Goal: Task Accomplishment & Management: Use online tool/utility

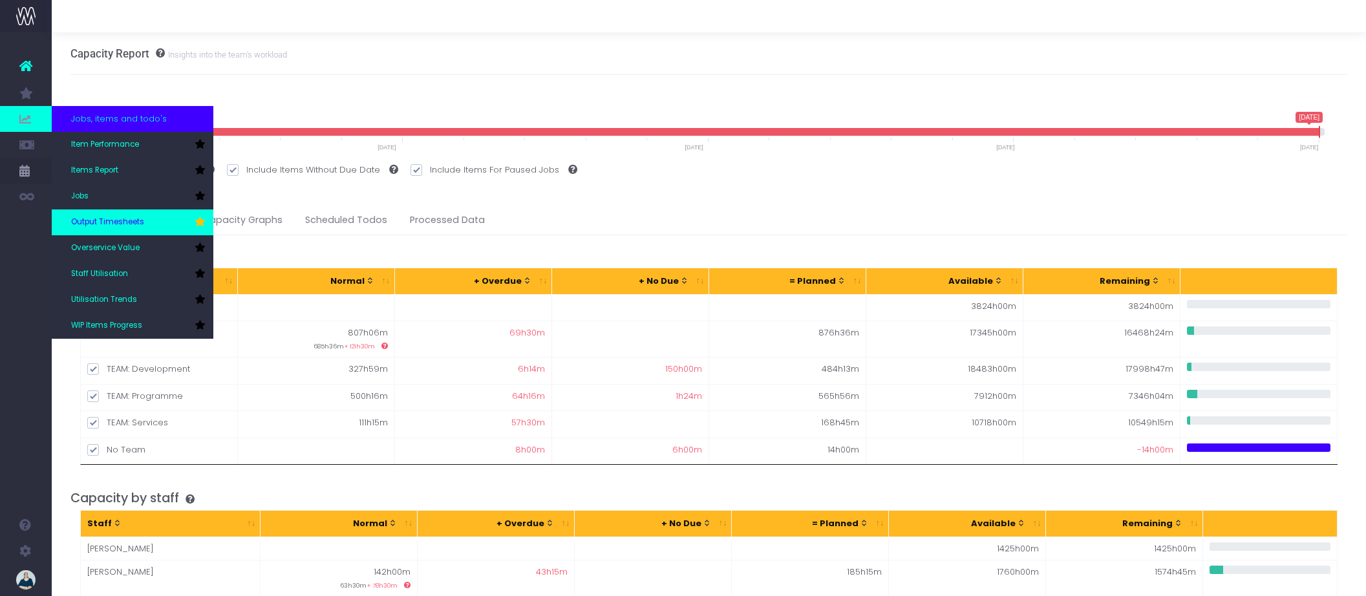
click at [89, 211] on link "Output Timesheets" at bounding box center [133, 223] width 162 height 26
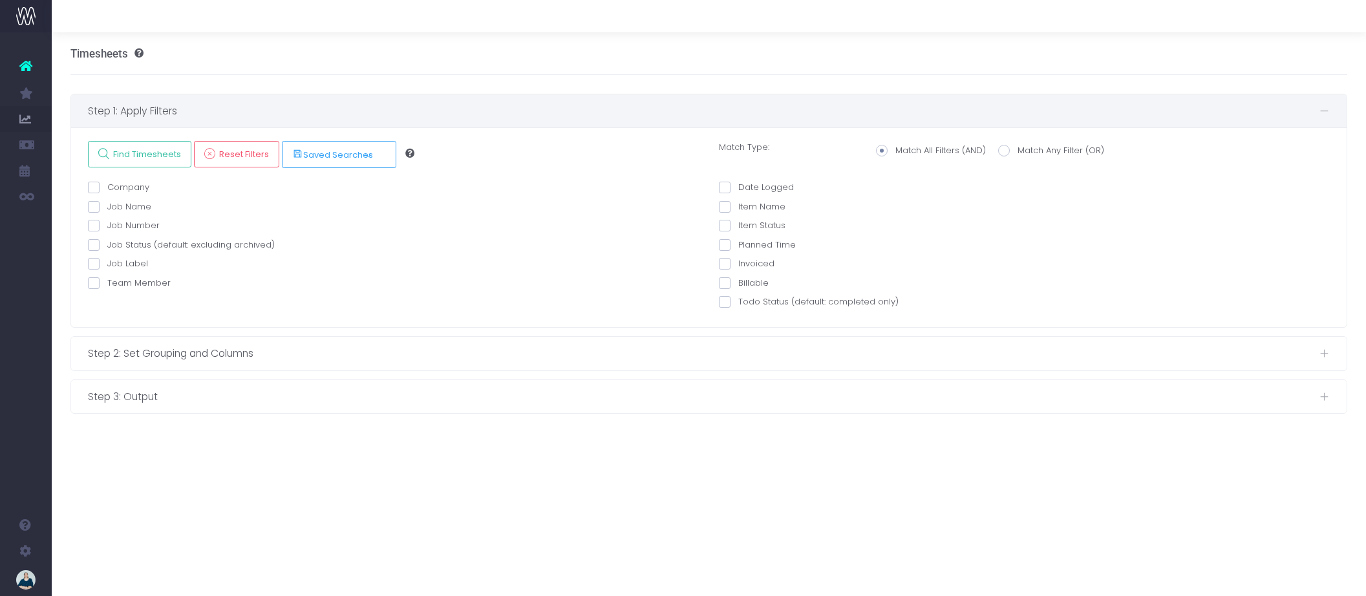
click at [94, 286] on span at bounding box center [94, 283] width 12 height 12
click at [107, 285] on input "Team Member" at bounding box center [111, 281] width 8 height 8
checkbox input "true"
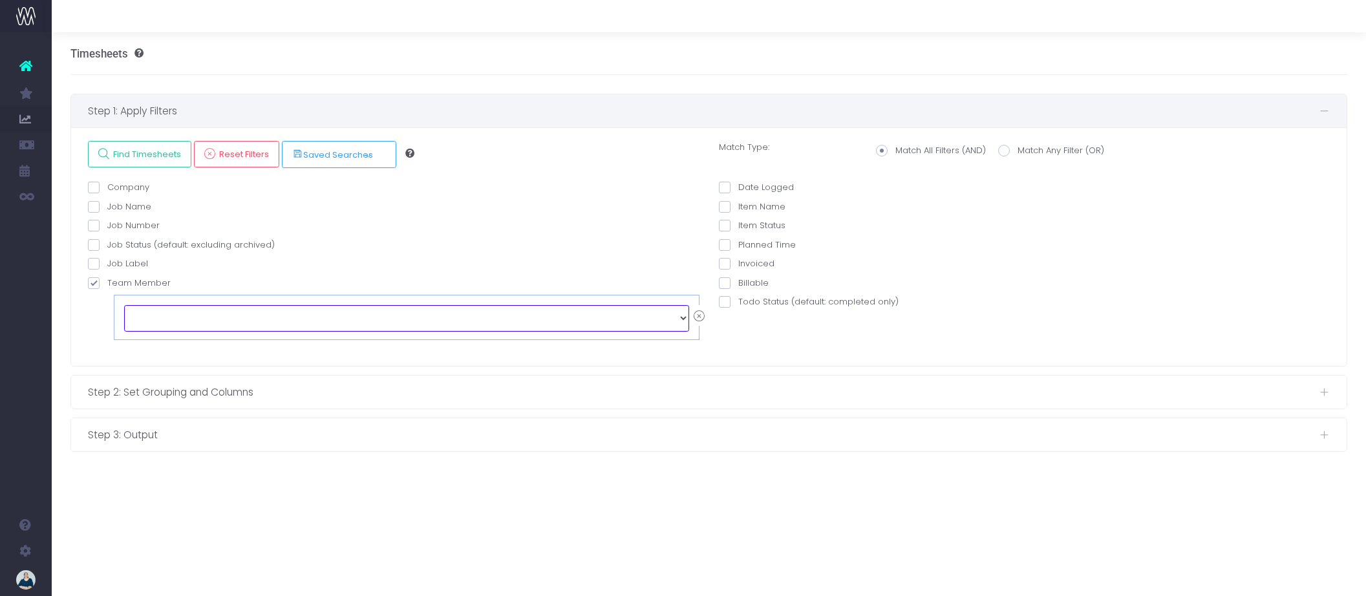
click at [197, 309] on select "echo " "; Alex Saelens Anais Ardid Anna-Marie Antipas Brendan Marshall Cameron …" at bounding box center [406, 318] width 565 height 26
select select "129147"
click at [730, 184] on label "Date Logged" at bounding box center [756, 187] width 75 height 13
click at [738, 184] on input "Date Logged" at bounding box center [742, 185] width 8 height 8
checkbox input "true"
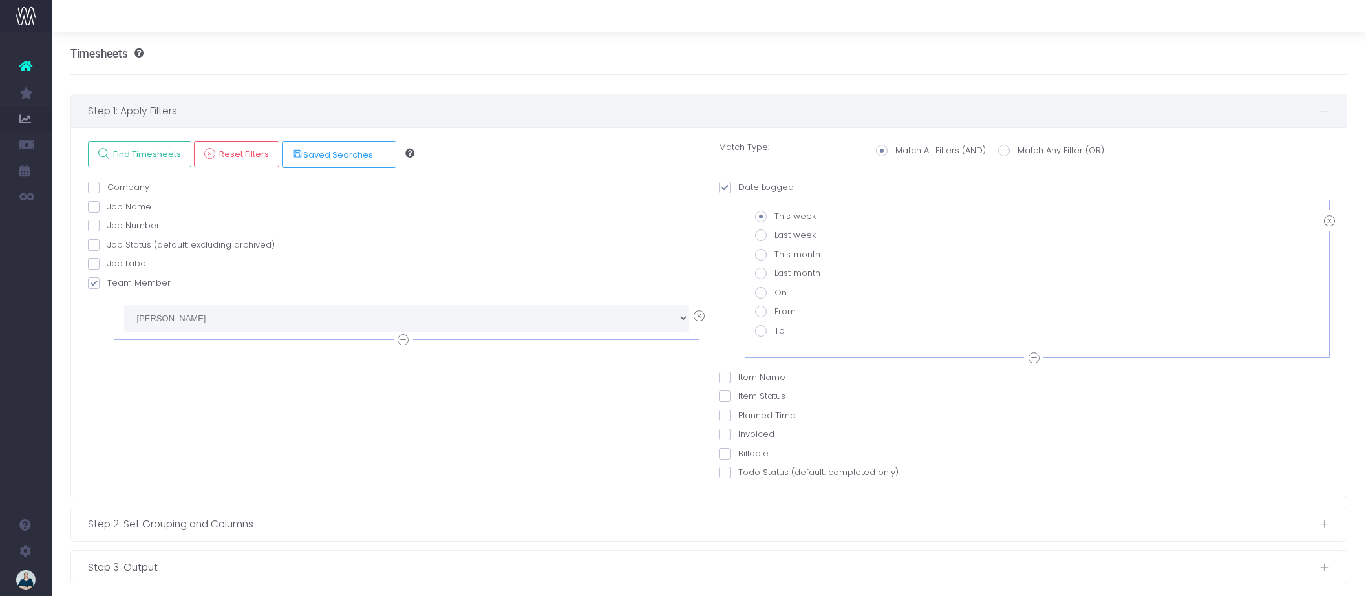
click at [762, 314] on span at bounding box center [761, 312] width 12 height 12
click at [775, 314] on input "From" at bounding box center [779, 309] width 8 height 8
radio input "true"
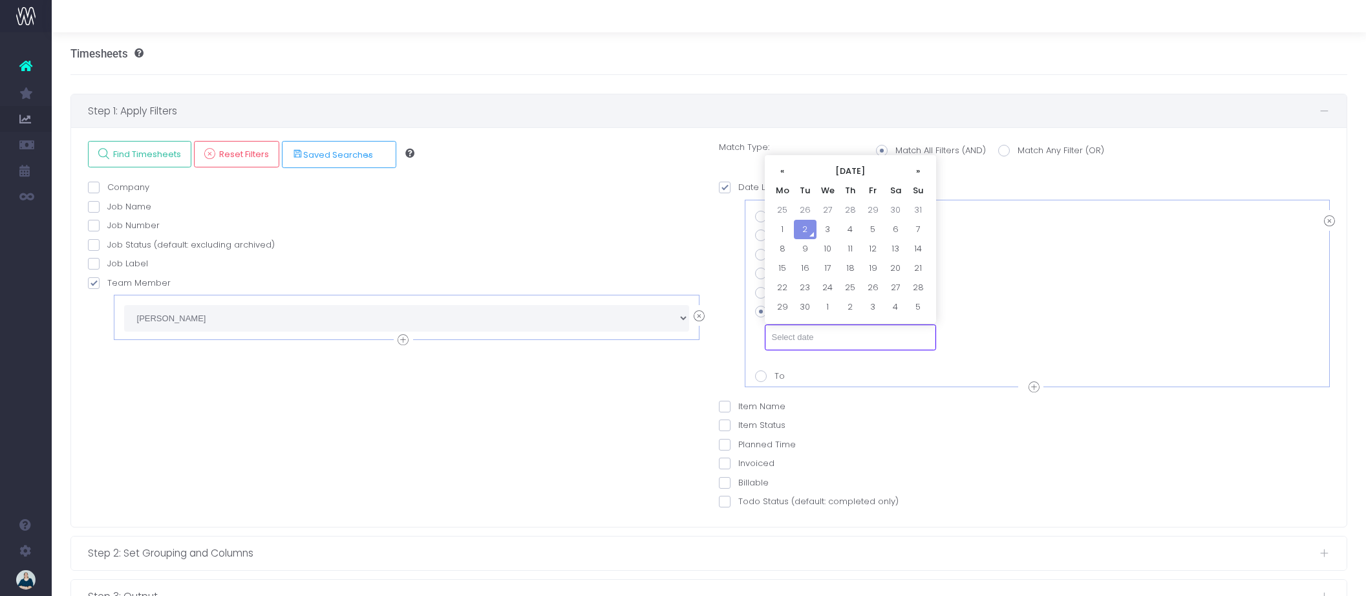
click at [798, 341] on input "text" at bounding box center [850, 338] width 171 height 26
click at [782, 172] on th "«" at bounding box center [782, 171] width 23 height 19
click at [781, 268] on td "18" at bounding box center [782, 268] width 23 height 19
type input "18-08-2025"
click at [1037, 389] on icon at bounding box center [1034, 388] width 11 height 16
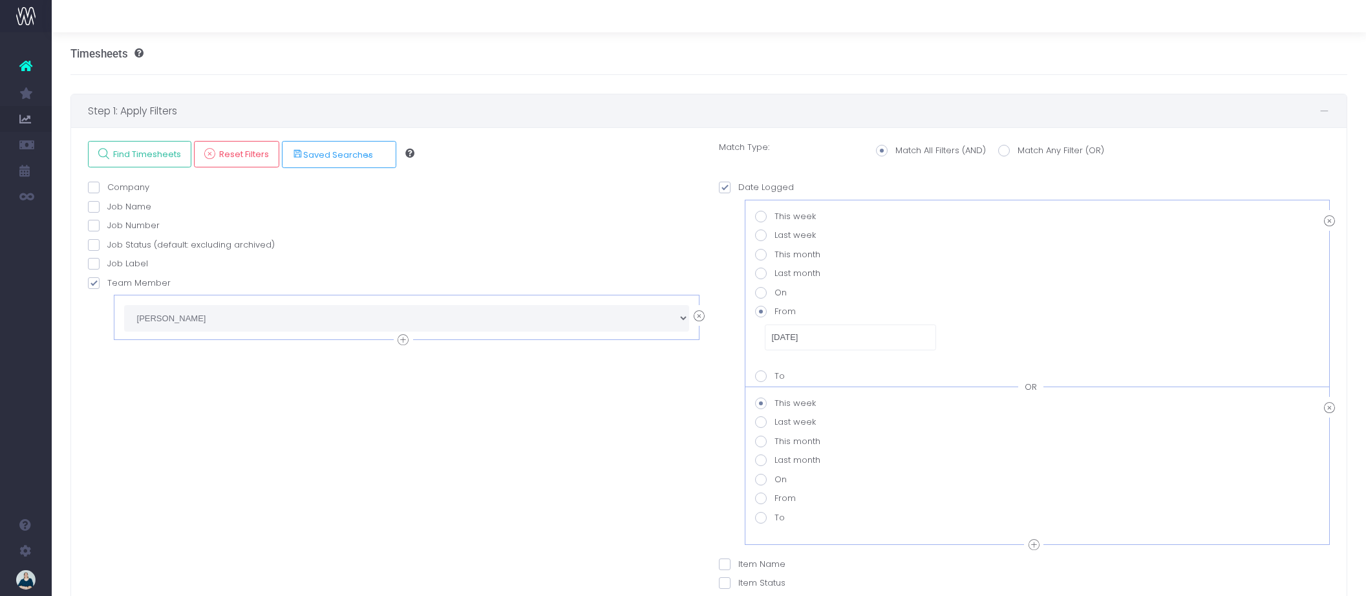
click at [763, 513] on span at bounding box center [761, 518] width 12 height 12
click at [775, 513] on value-datepicker-item-2-6 "To" at bounding box center [779, 515] width 8 height 8
radio value-datepicker-item-2-6 "true"
click at [813, 534] on input "text" at bounding box center [850, 543] width 171 height 26
click at [914, 414] on td "31" at bounding box center [918, 415] width 23 height 19
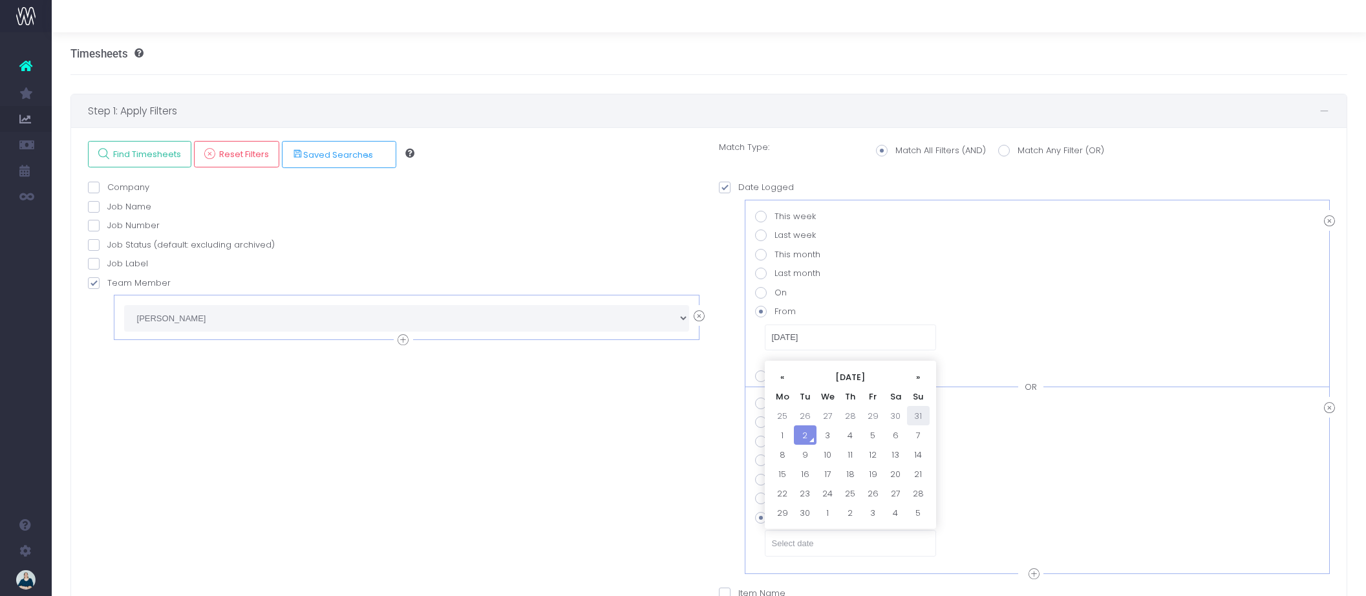
type input "31-08-2025"
click at [1033, 388] on div "OR" at bounding box center [1030, 387] width 25 height 13
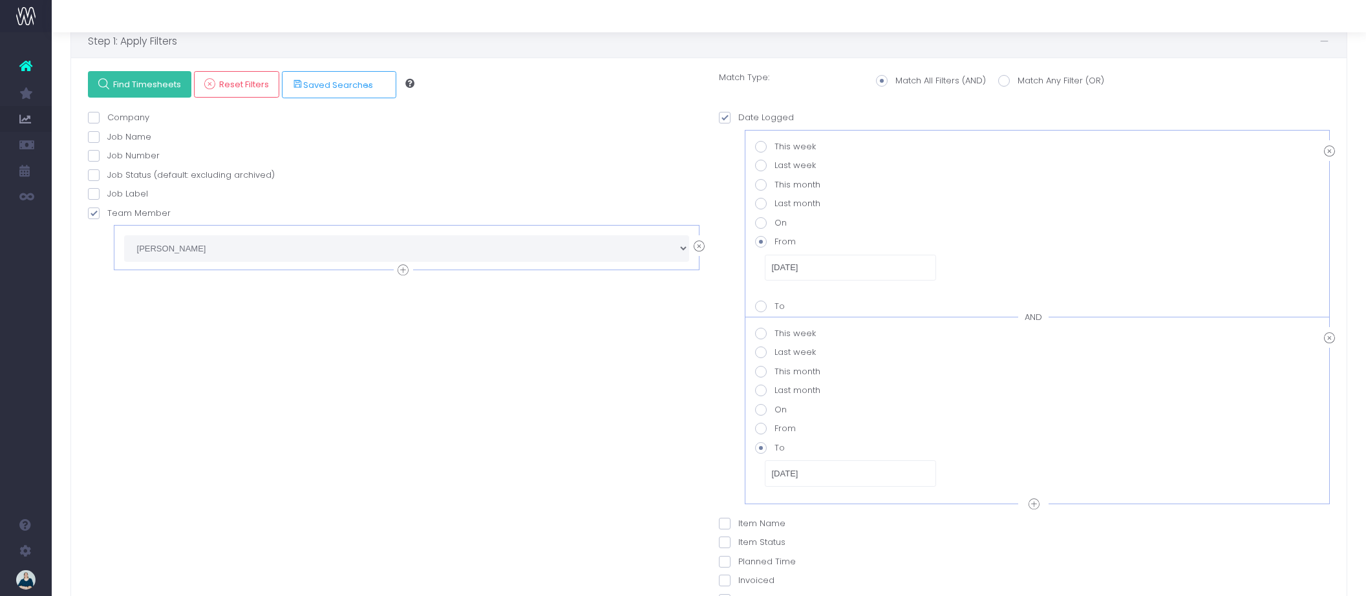
click at [153, 81] on span "Find Timesheets" at bounding box center [145, 84] width 72 height 11
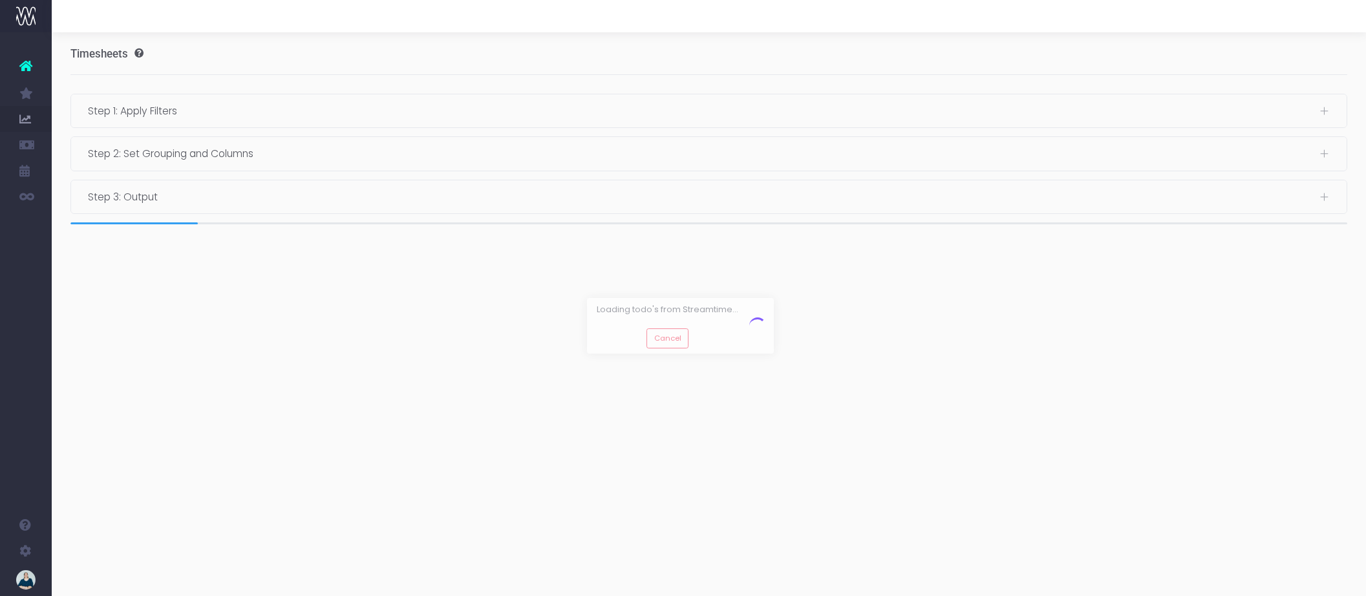
scroll to position [0, 0]
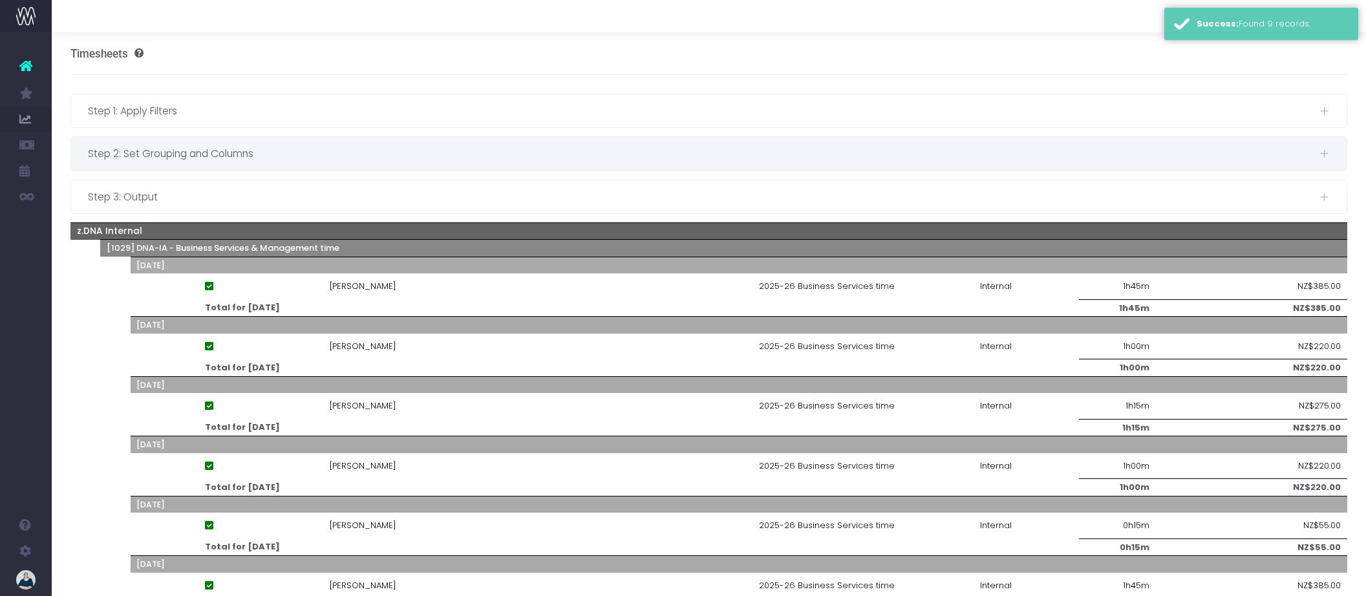
click at [304, 158] on span "Step 2: Set Grouping and Columns" at bounding box center [704, 153] width 1232 height 16
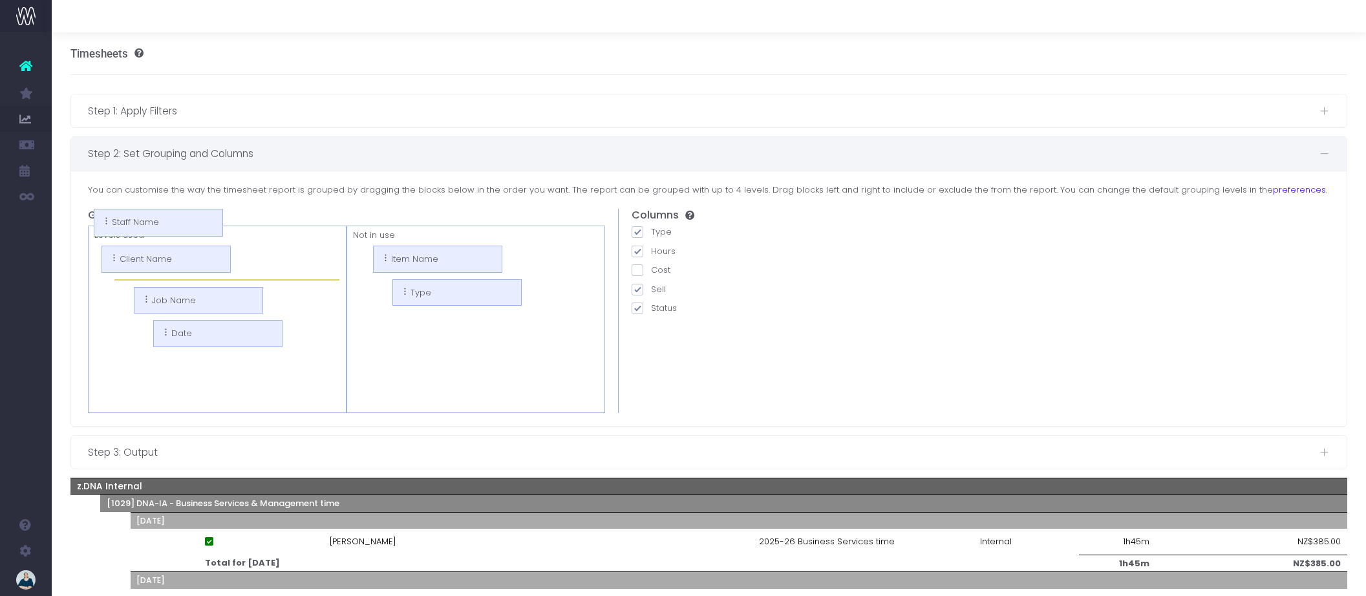
drag, startPoint x: 414, startPoint y: 261, endPoint x: 147, endPoint y: 224, distance: 268.9
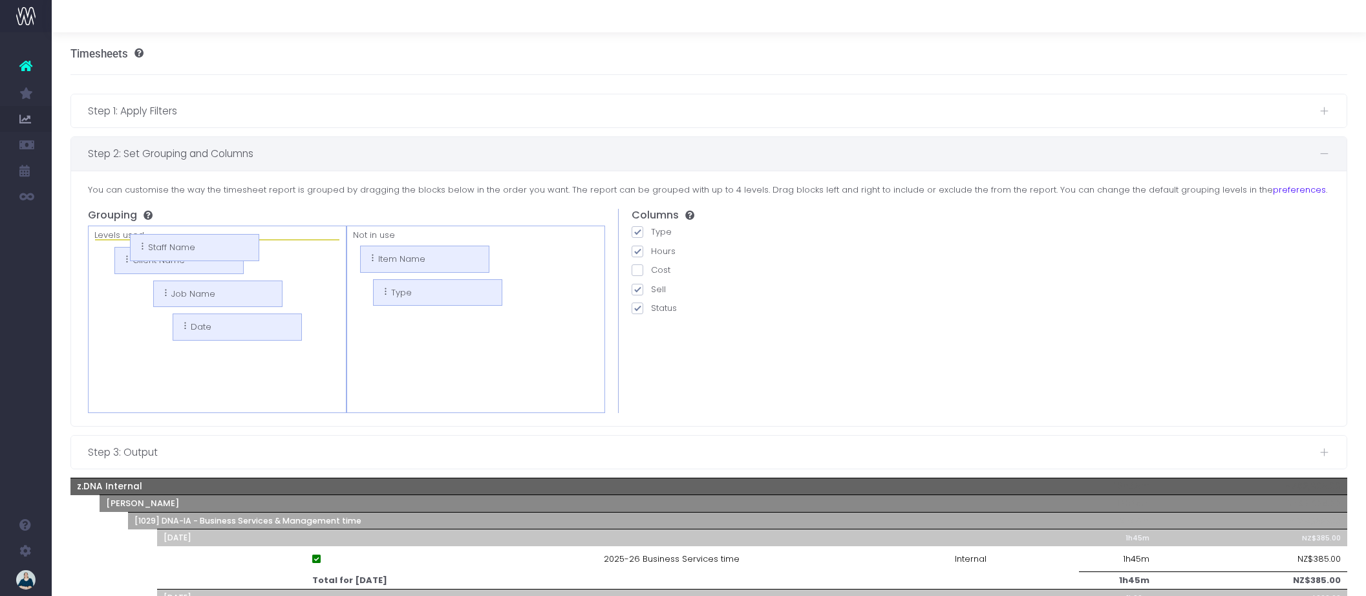
drag, startPoint x: 133, startPoint y: 296, endPoint x: 129, endPoint y: 250, distance: 46.1
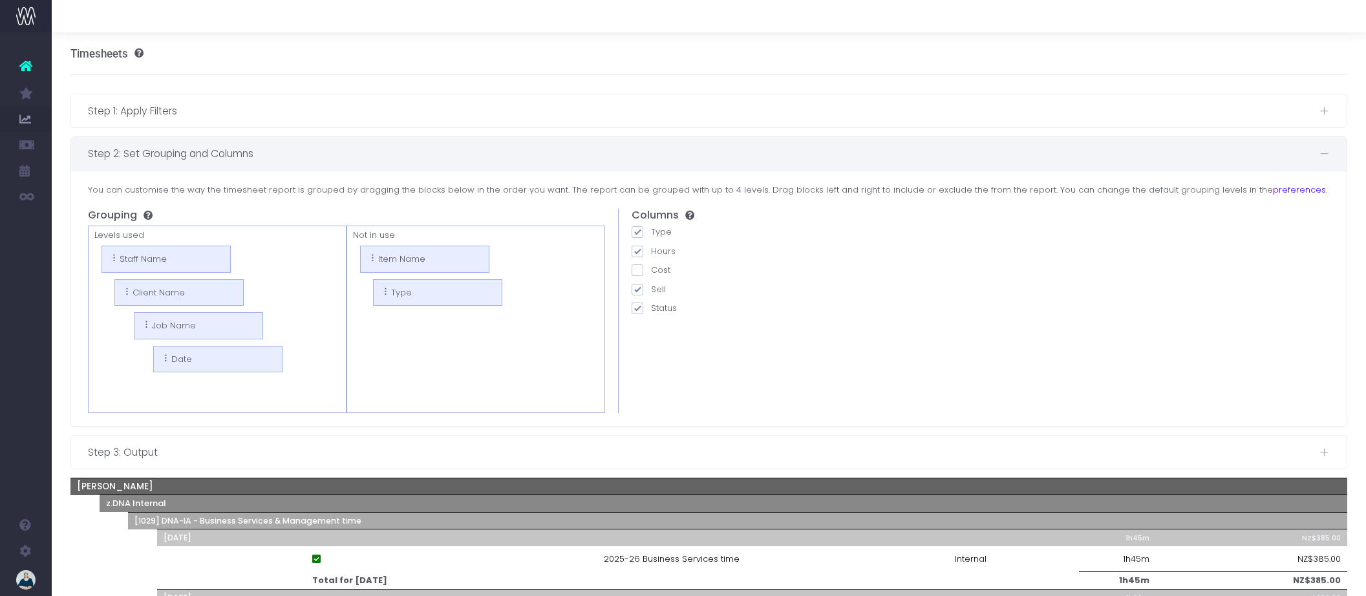
click at [638, 287] on span at bounding box center [638, 290] width 12 height 12
click at [651, 287] on input "Sell" at bounding box center [655, 287] width 8 height 8
checkbox input "false"
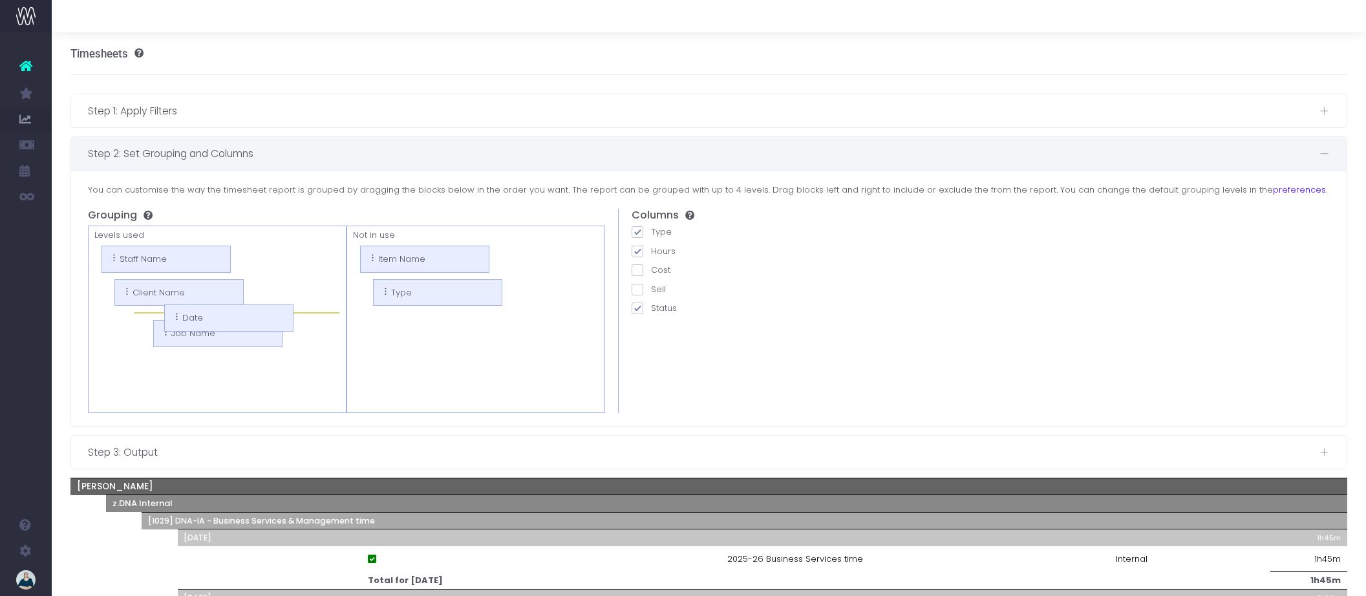
drag, startPoint x: 169, startPoint y: 359, endPoint x: 160, endPoint y: 316, distance: 44.3
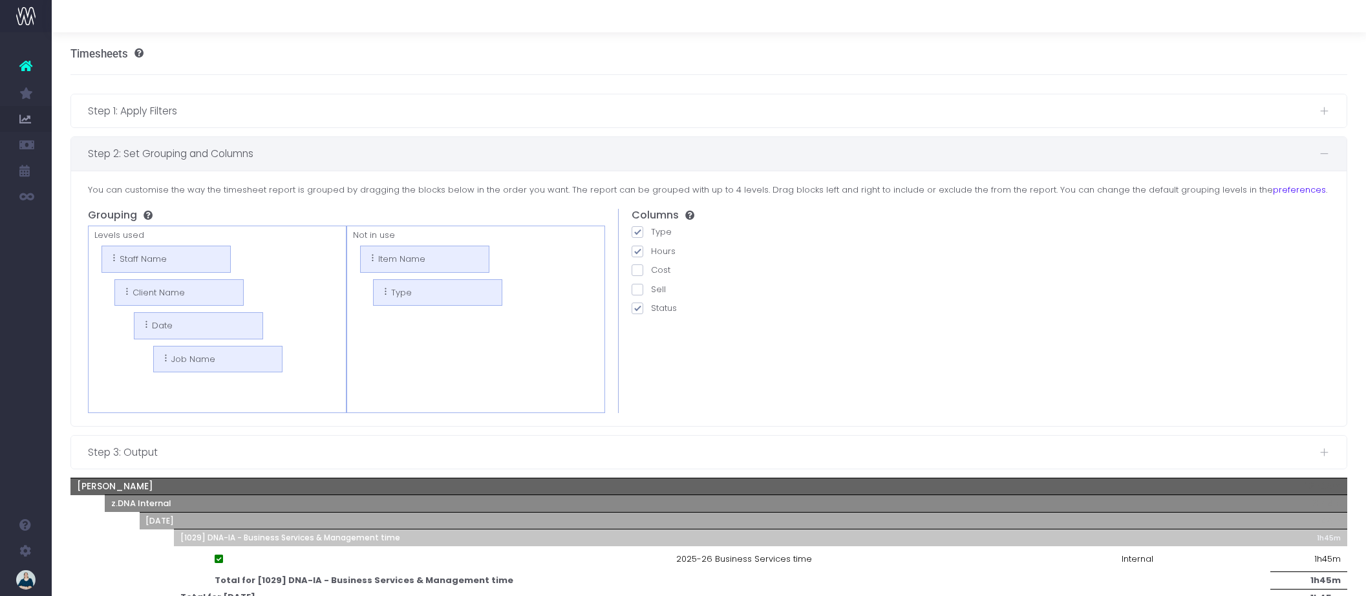
click at [312, 150] on span "Step 2: Set Grouping and Columns" at bounding box center [704, 153] width 1232 height 16
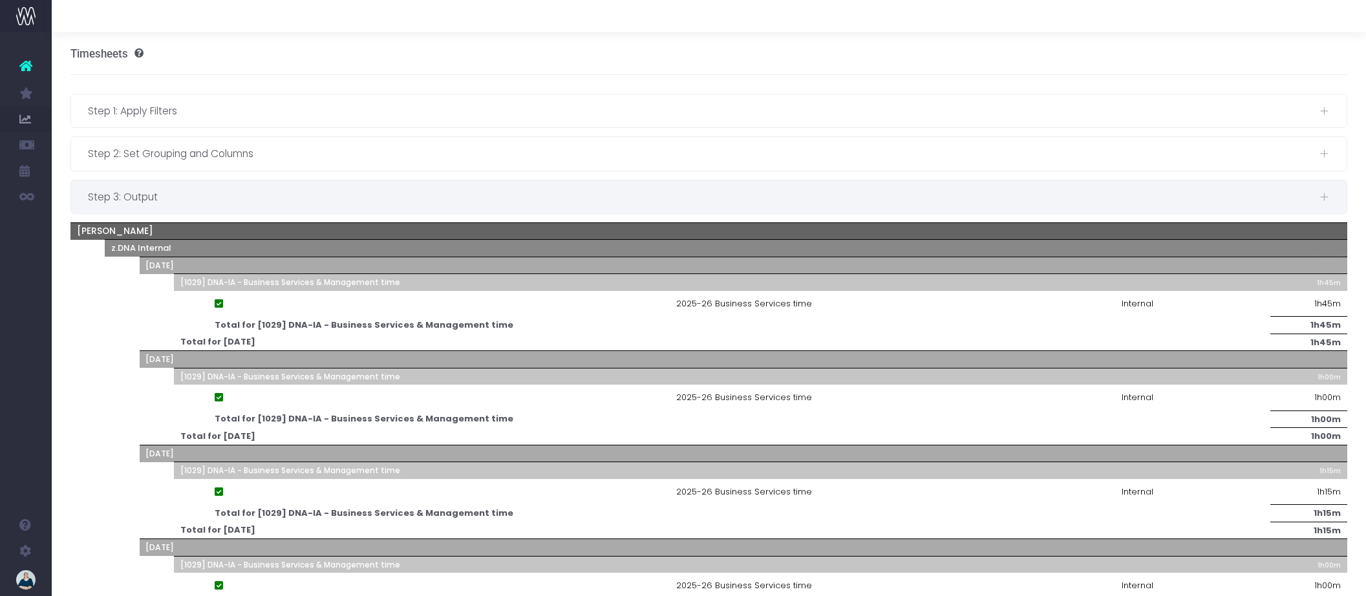
click at [339, 204] on span "Step 3: Output" at bounding box center [704, 197] width 1232 height 16
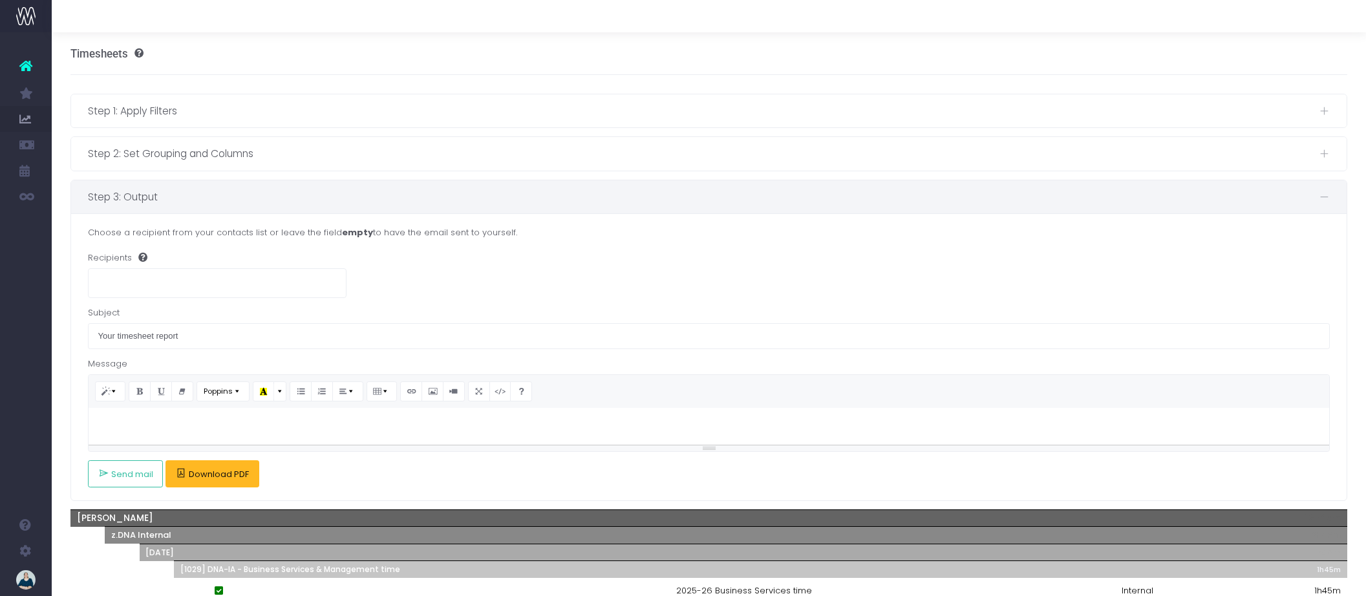
click at [222, 475] on span "Download PDF" at bounding box center [219, 474] width 60 height 10
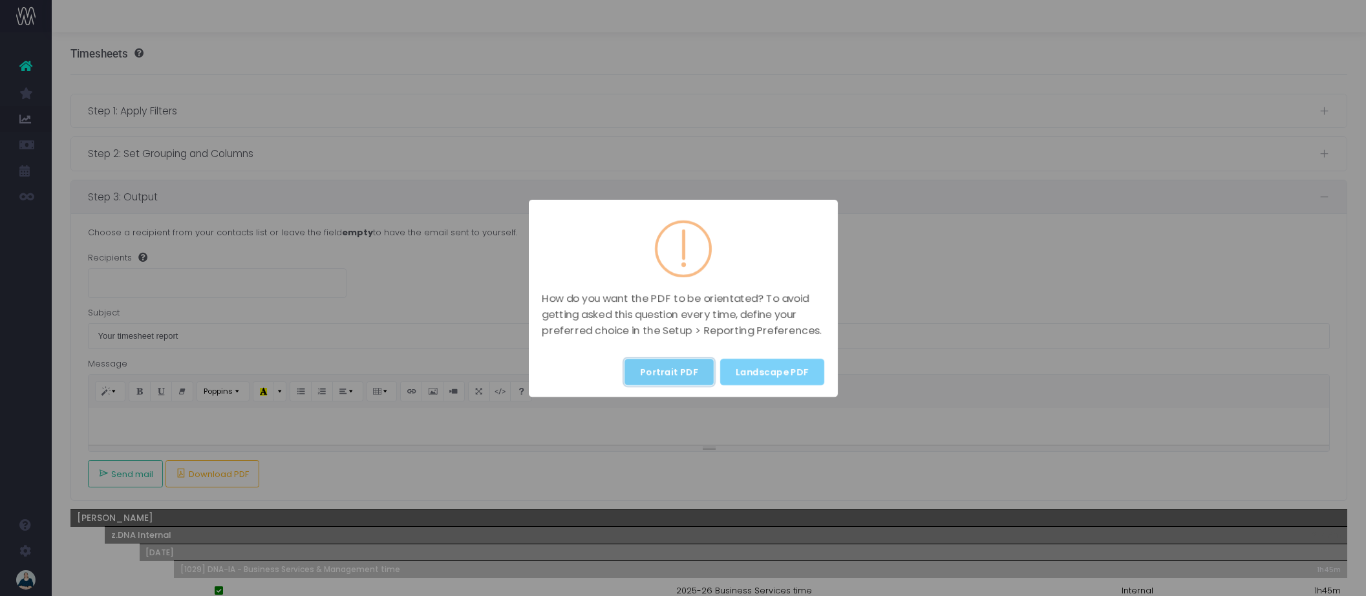
click at [678, 367] on button "Portrait PDF" at bounding box center [669, 372] width 89 height 27
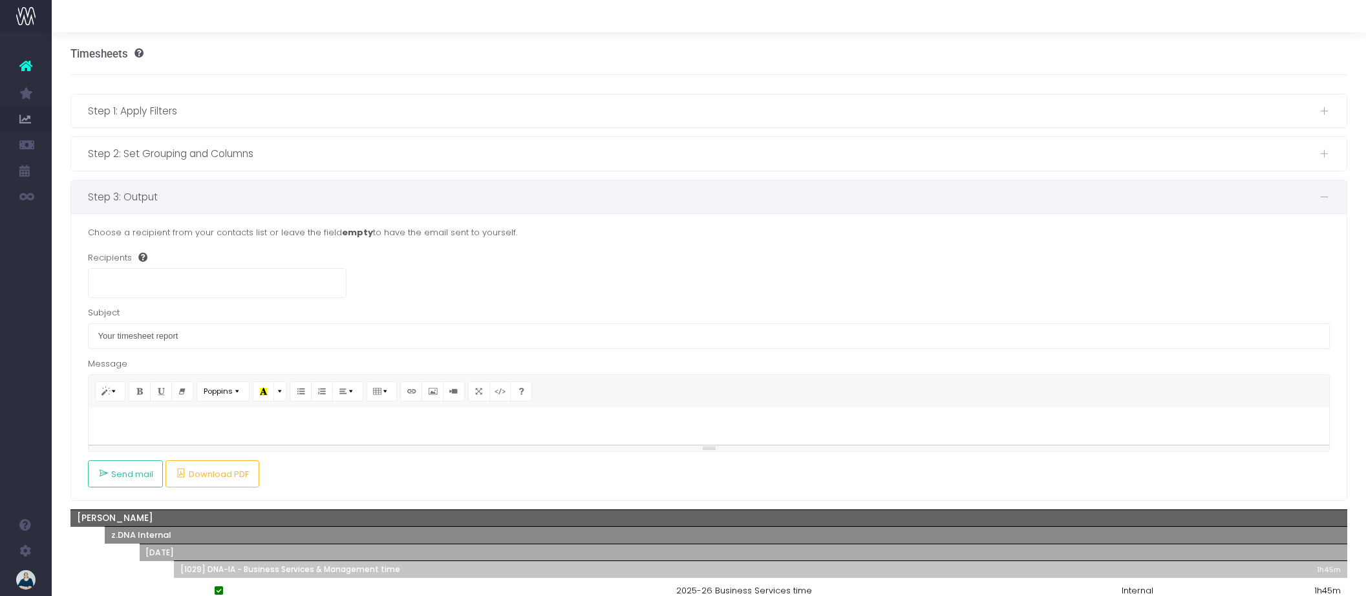
scroll to position [0, 1]
click at [230, 475] on span "Download PDF" at bounding box center [218, 474] width 60 height 10
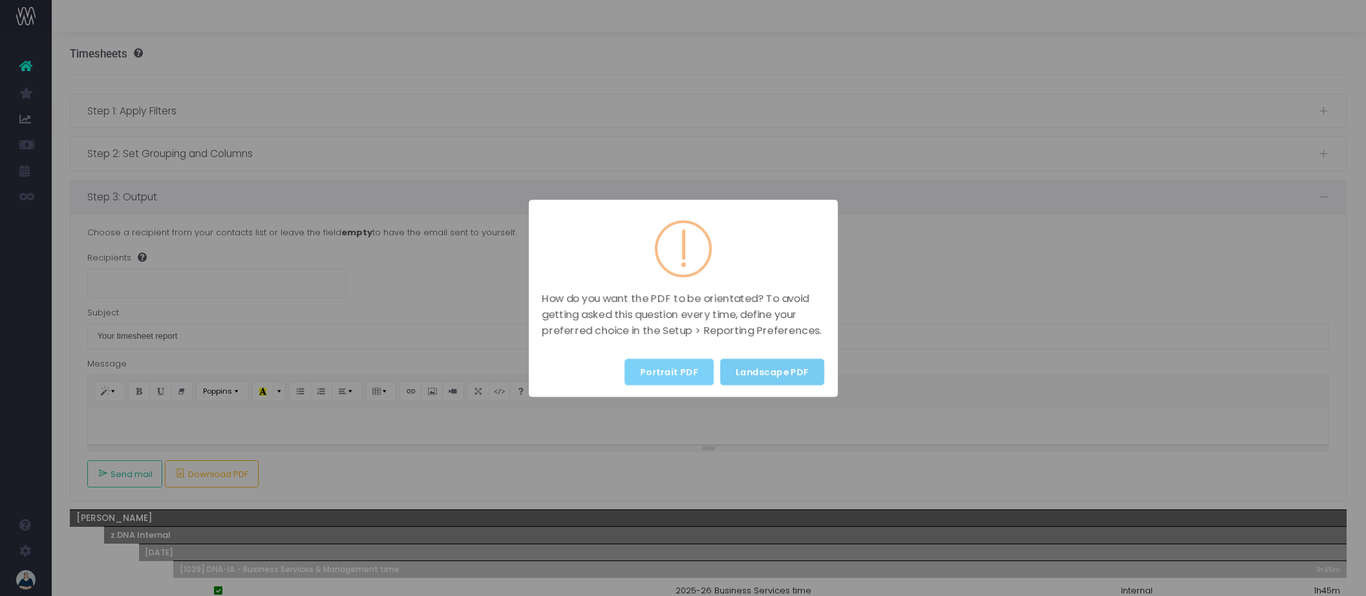
click at [792, 362] on button "Landscape PDF" at bounding box center [772, 372] width 104 height 27
